Goal: Use online tool/utility: Utilize a website feature to perform a specific function

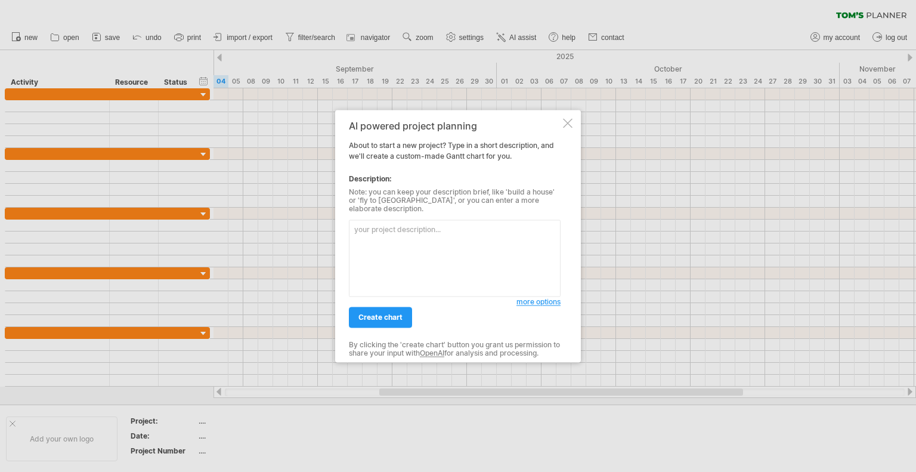
click at [396, 240] on textarea at bounding box center [455, 258] width 212 height 77
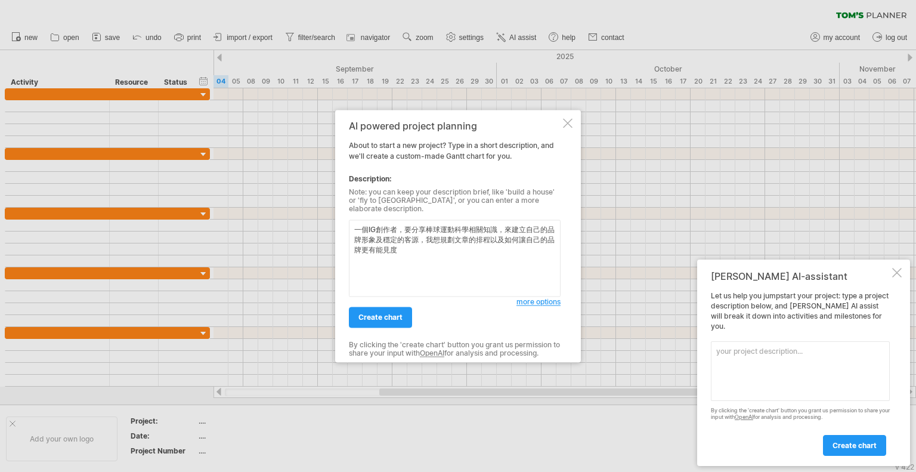
type textarea "一個IG創作者，要分享棒球運動科學相關知識，來建立自己的品牌形象及穩定的客源，我想規劃文章的排程以及如何讓自己的品牌更有能見度"
click at [533, 297] on span "more options" at bounding box center [539, 301] width 44 height 9
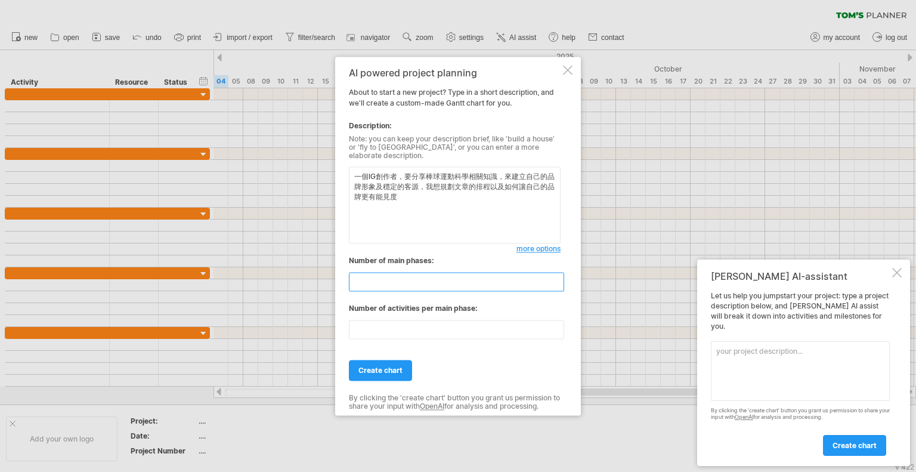
click at [558, 283] on input "*" at bounding box center [456, 281] width 215 height 19
type input "*"
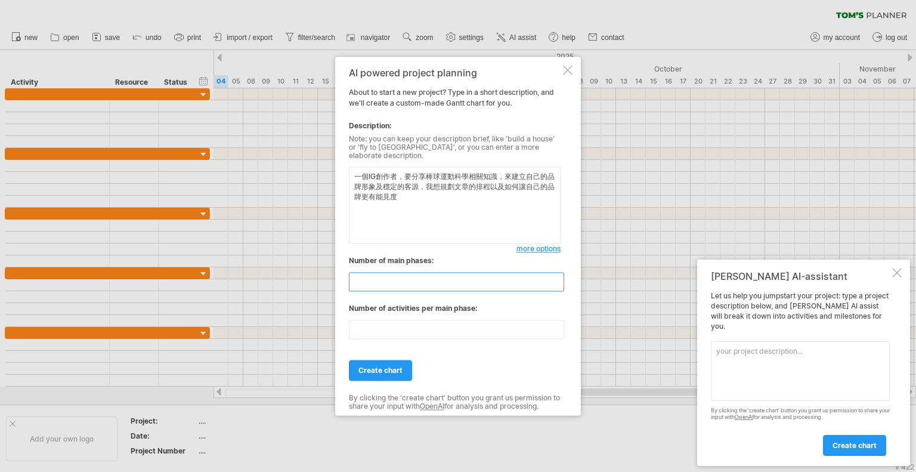
click at [558, 283] on input "*" at bounding box center [456, 281] width 215 height 19
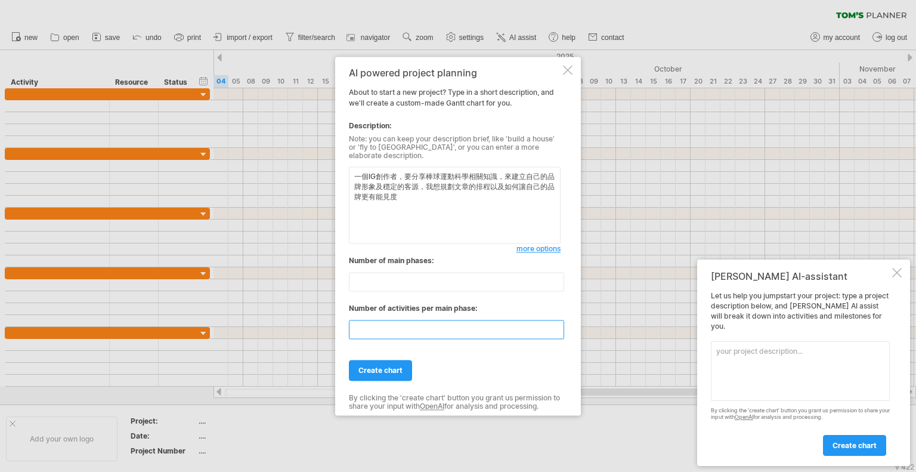
click at [560, 328] on input "**" at bounding box center [456, 329] width 215 height 19
click at [560, 328] on input "*" at bounding box center [456, 329] width 215 height 19
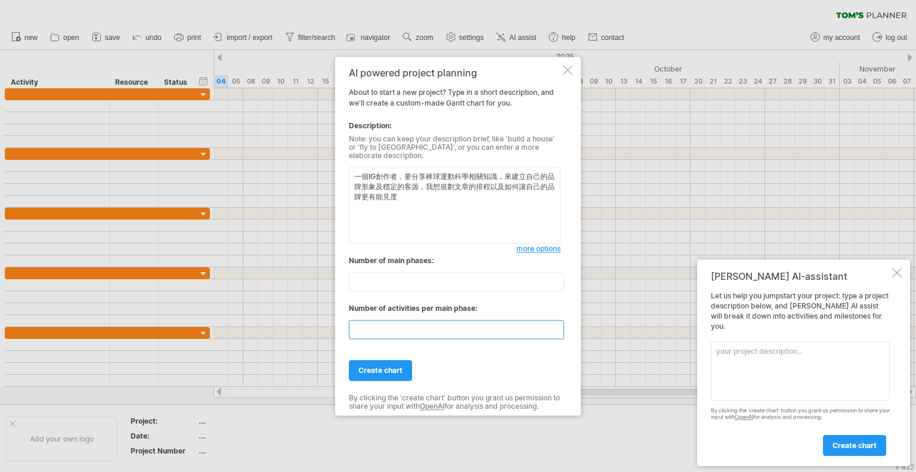
click at [560, 328] on input "*" at bounding box center [456, 329] width 215 height 19
type input "*"
click at [560, 328] on input "*" at bounding box center [456, 329] width 215 height 19
click at [386, 366] on span "create chart" at bounding box center [381, 370] width 44 height 9
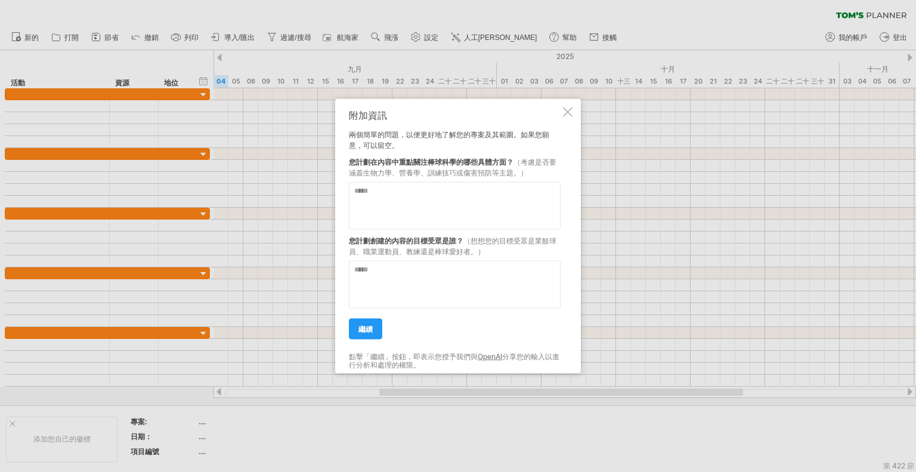
click at [472, 211] on textarea at bounding box center [455, 205] width 212 height 48
type textarea "***"
type textarea "**********"
click at [496, 291] on textarea at bounding box center [455, 284] width 212 height 48
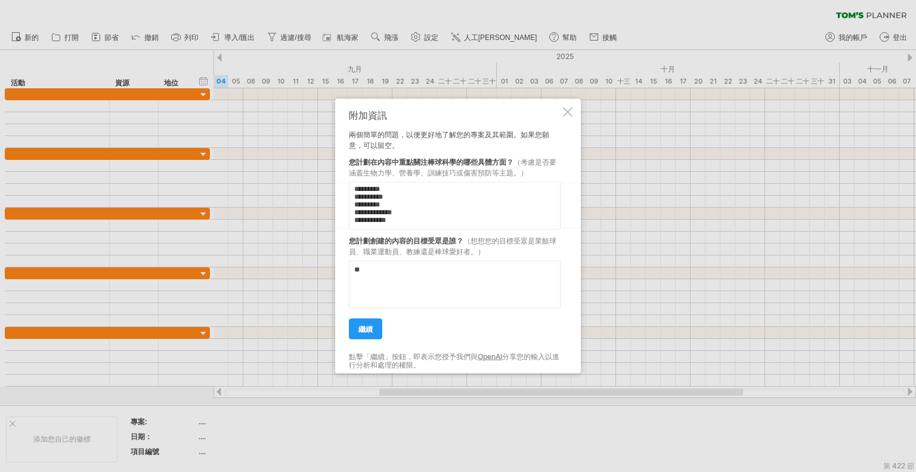
type textarea "*"
type textarea "**********"
click at [372, 331] on font "繼續" at bounding box center [366, 328] width 14 height 9
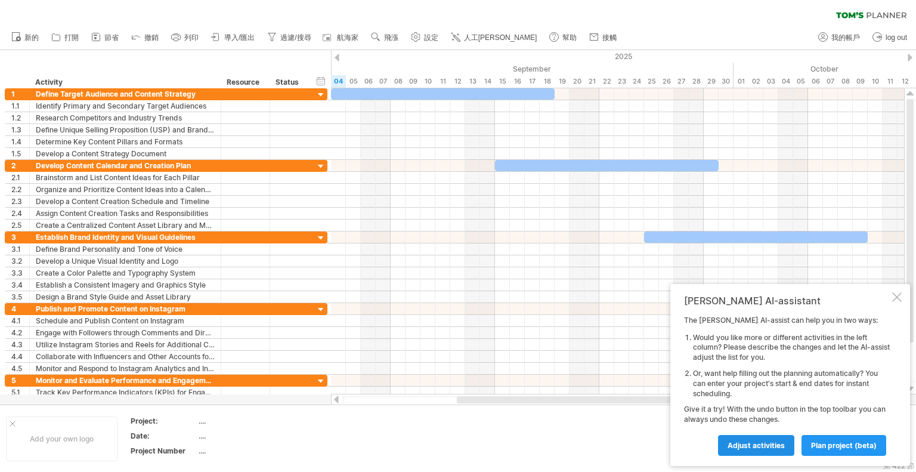
click at [750, 436] on link "Adjust activities" at bounding box center [756, 445] width 76 height 21
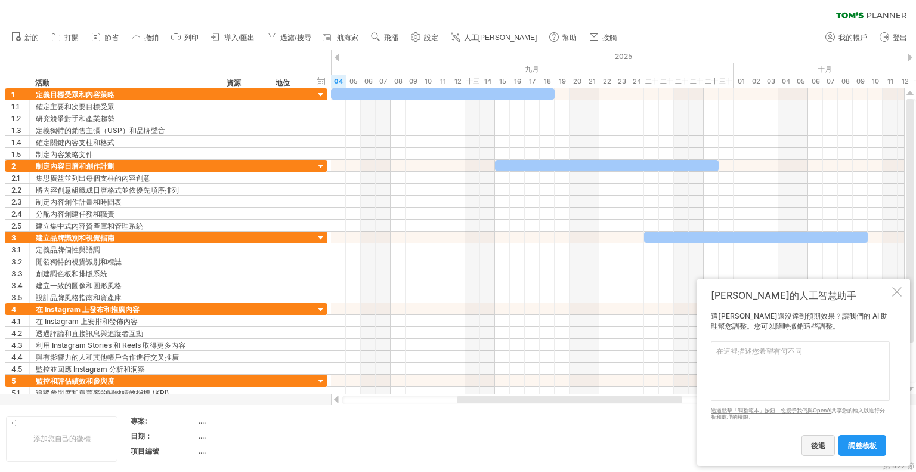
click at [810, 452] on link "後退" at bounding box center [818, 445] width 33 height 21
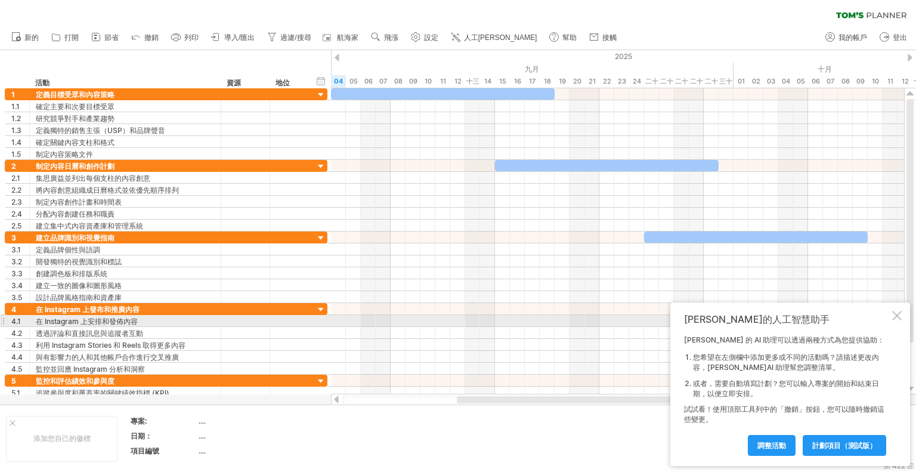
drag, startPoint x: 897, startPoint y: 318, endPoint x: 890, endPoint y: 325, distance: 9.3
click at [897, 319] on div at bounding box center [897, 316] width 10 height 10
